Goal: Task Accomplishment & Management: Manage account settings

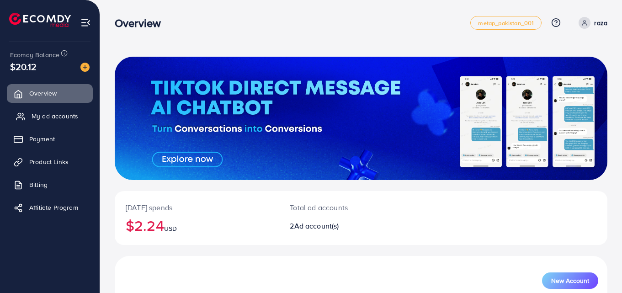
click at [45, 118] on span "My ad accounts" at bounding box center [55, 116] width 47 height 9
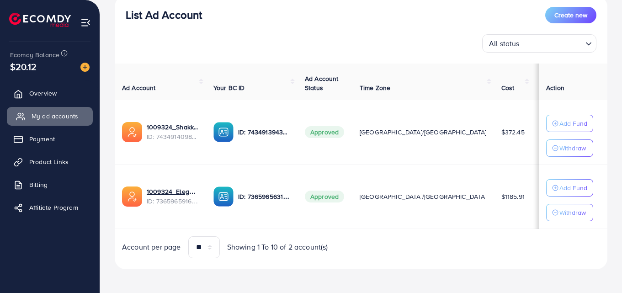
scroll to position [114, 0]
click at [59, 160] on span "Product Links" at bounding box center [51, 161] width 39 height 9
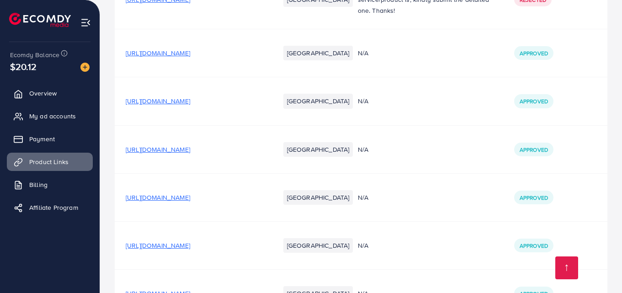
scroll to position [2720, 0]
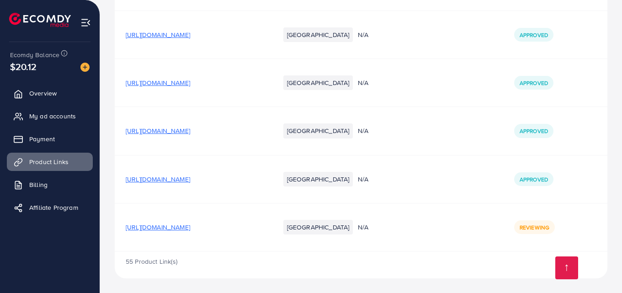
drag, startPoint x: 197, startPoint y: 227, endPoint x: 256, endPoint y: 272, distance: 74.1
click at [256, 272] on div "55 Product Link(s)" at bounding box center [361, 265] width 493 height 27
click at [42, 120] on span "My ad accounts" at bounding box center [55, 116] width 47 height 9
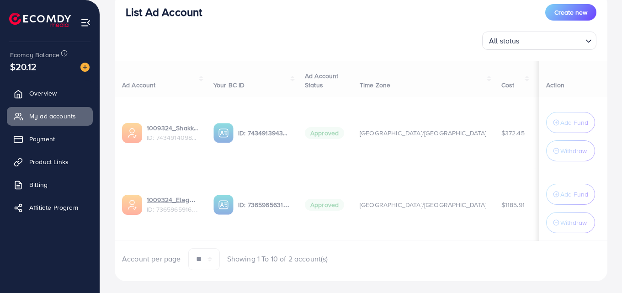
scroll to position [117, 0]
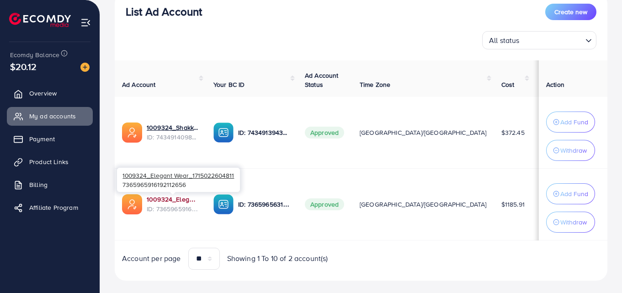
click at [154, 196] on link "1009324_Elegant Wear_1715022604811" at bounding box center [173, 199] width 52 height 9
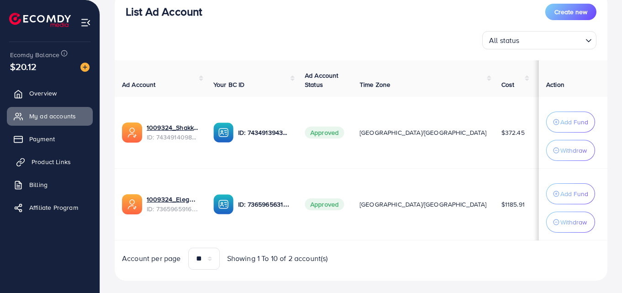
click at [46, 165] on span "Product Links" at bounding box center [51, 161] width 39 height 9
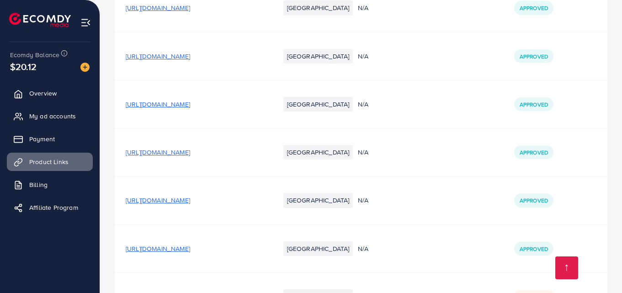
scroll to position [2720, 0]
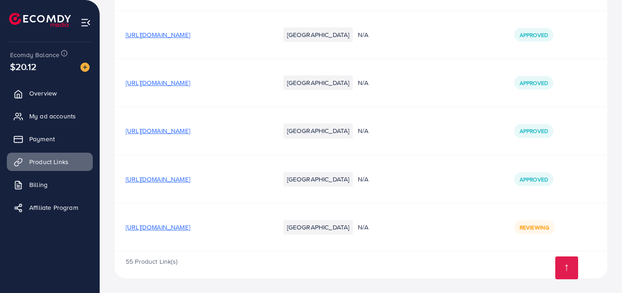
click at [190, 178] on span "[URL][DOMAIN_NAME]" at bounding box center [158, 179] width 64 height 9
